Goal: Navigation & Orientation: Go to known website

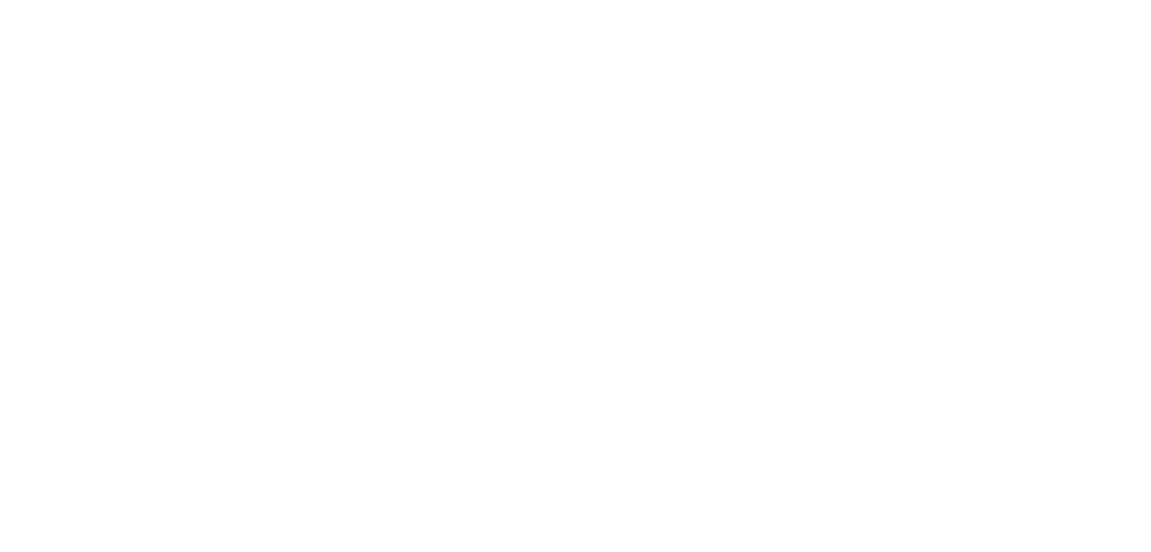
click at [341, 0] on html "Texto original Avalie a tradução O feedback vai ser usado para ajudar a melhora…" at bounding box center [575, 0] width 1151 height 0
